Goal: Task Accomplishment & Management: Manage account settings

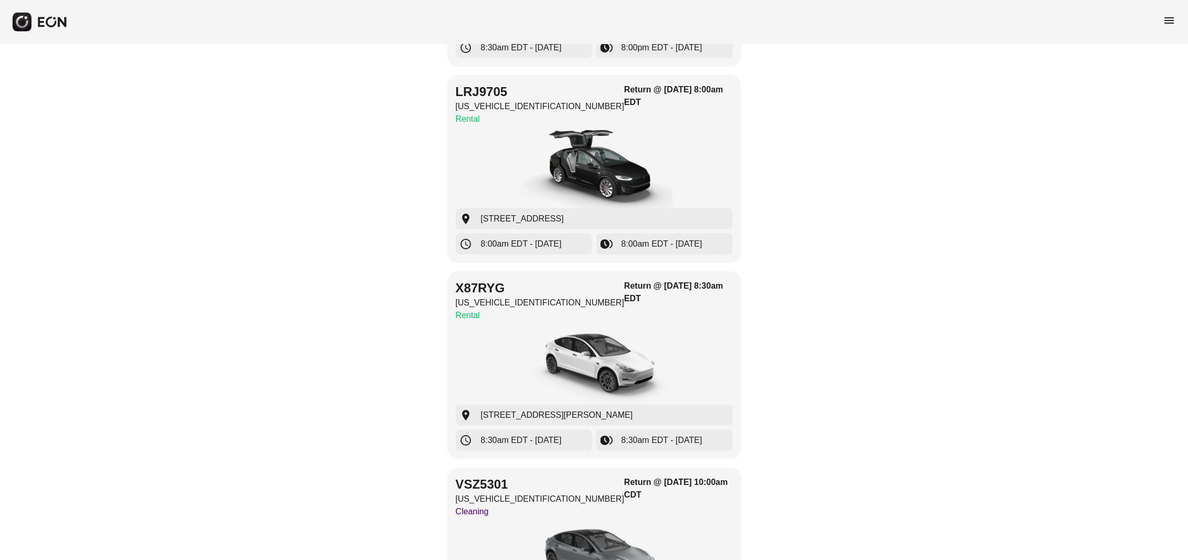
scroll to position [590, 0]
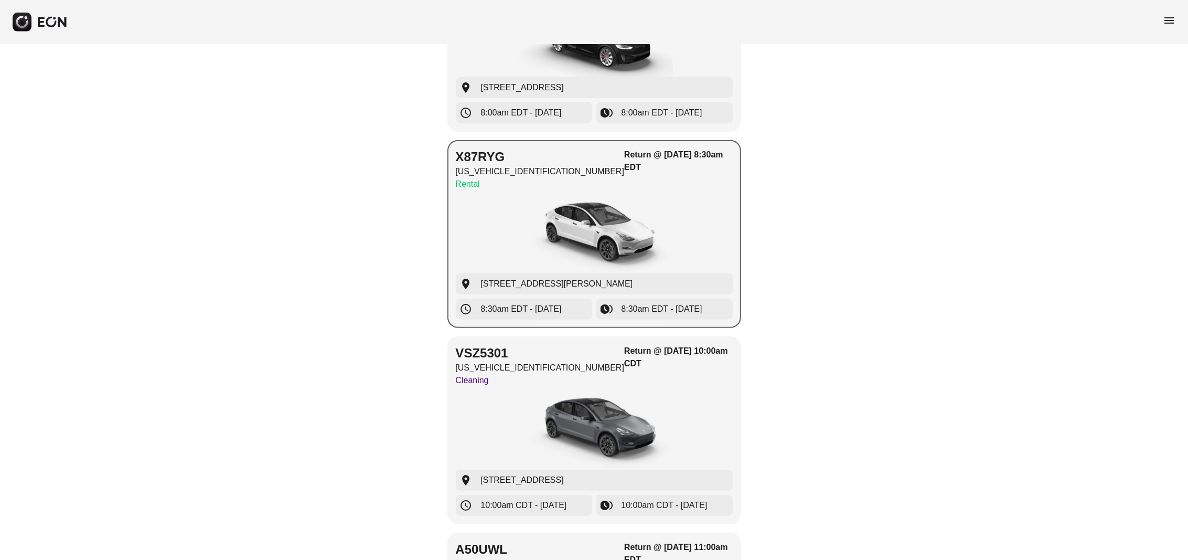
click at [518, 230] on img "button" at bounding box center [594, 234] width 157 height 79
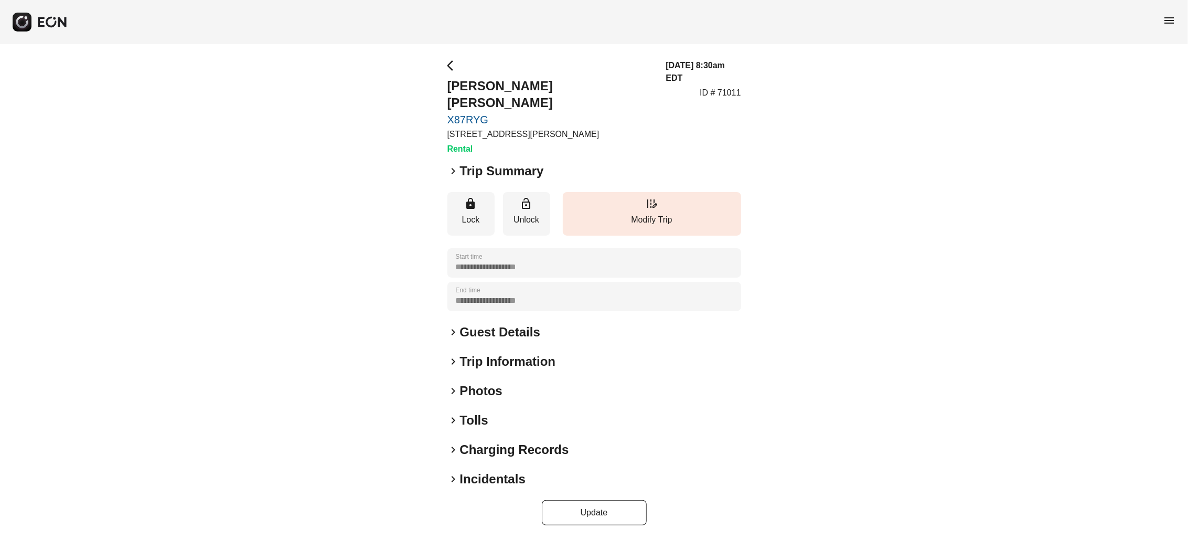
click at [446, 65] on div "**********" at bounding box center [594, 292] width 1188 height 496
click at [451, 65] on span "arrow_back_ios" at bounding box center [453, 65] width 13 height 13
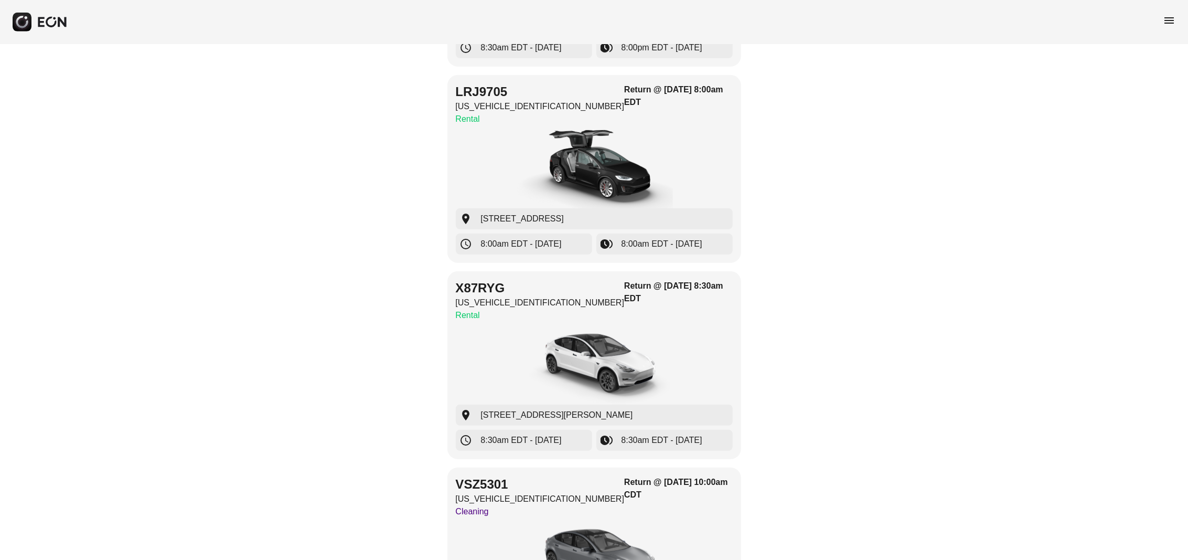
scroll to position [393, 0]
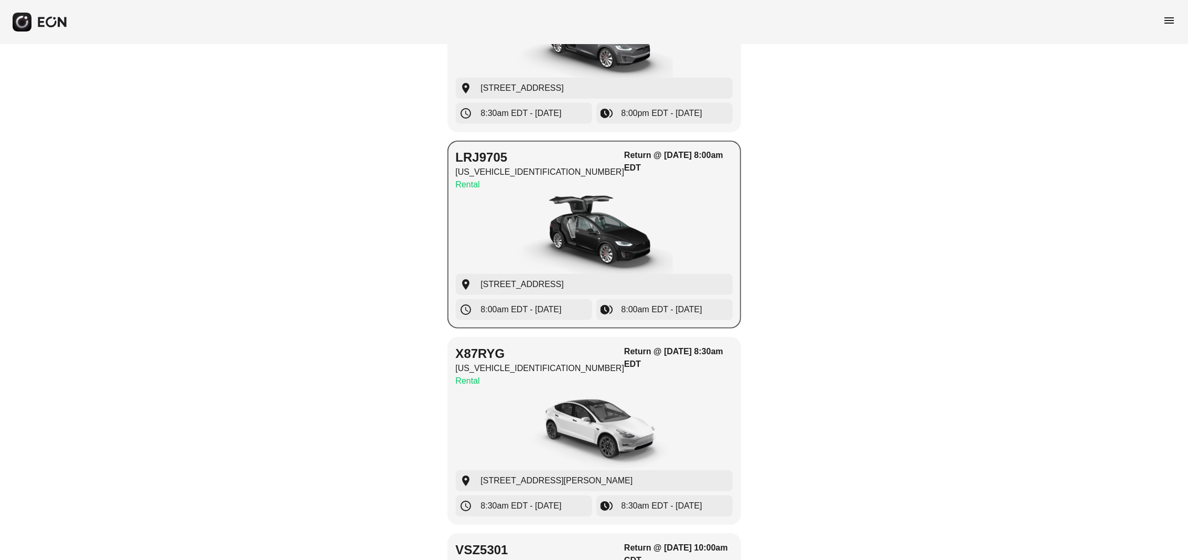
click at [514, 242] on div "button" at bounding box center [594, 234] width 277 height 79
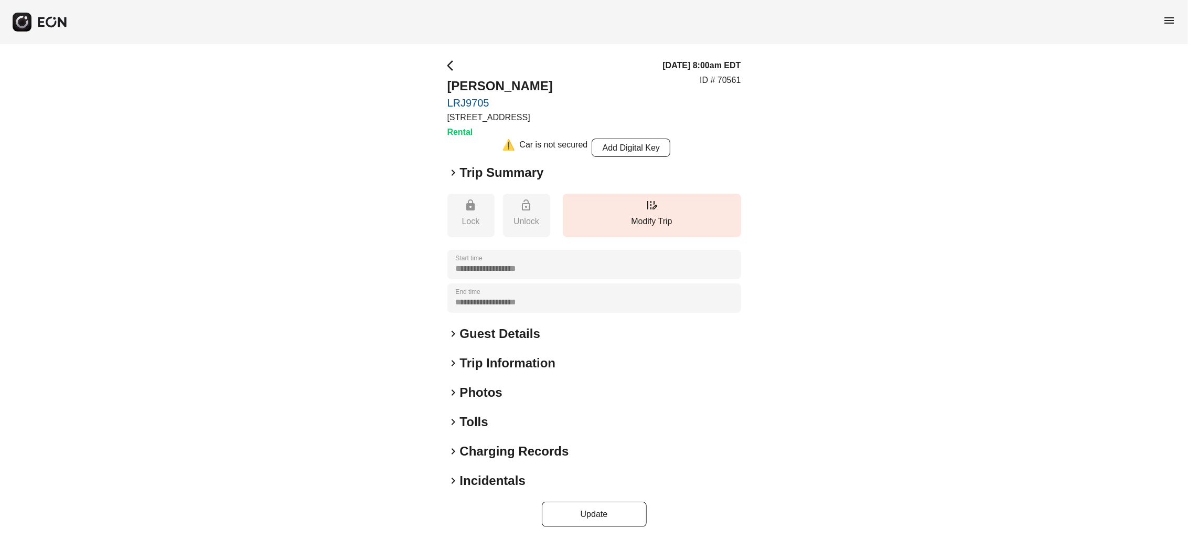
click at [452, 335] on span "keyboard_arrow_right" at bounding box center [453, 333] width 13 height 13
